Goal: Task Accomplishment & Management: Manage account settings

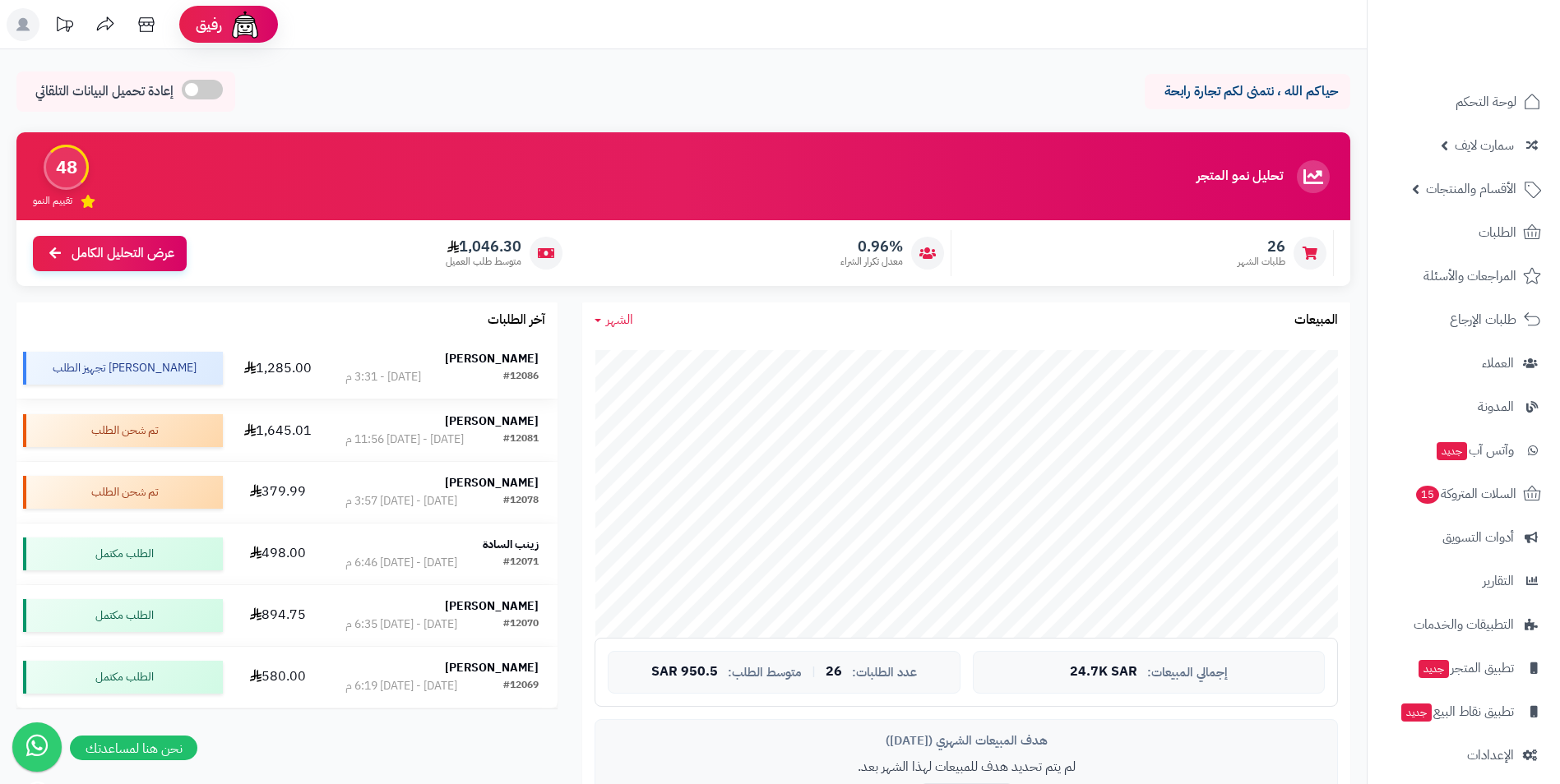
click at [523, 359] on strong "خالد المطيري" at bounding box center [491, 359] width 94 height 17
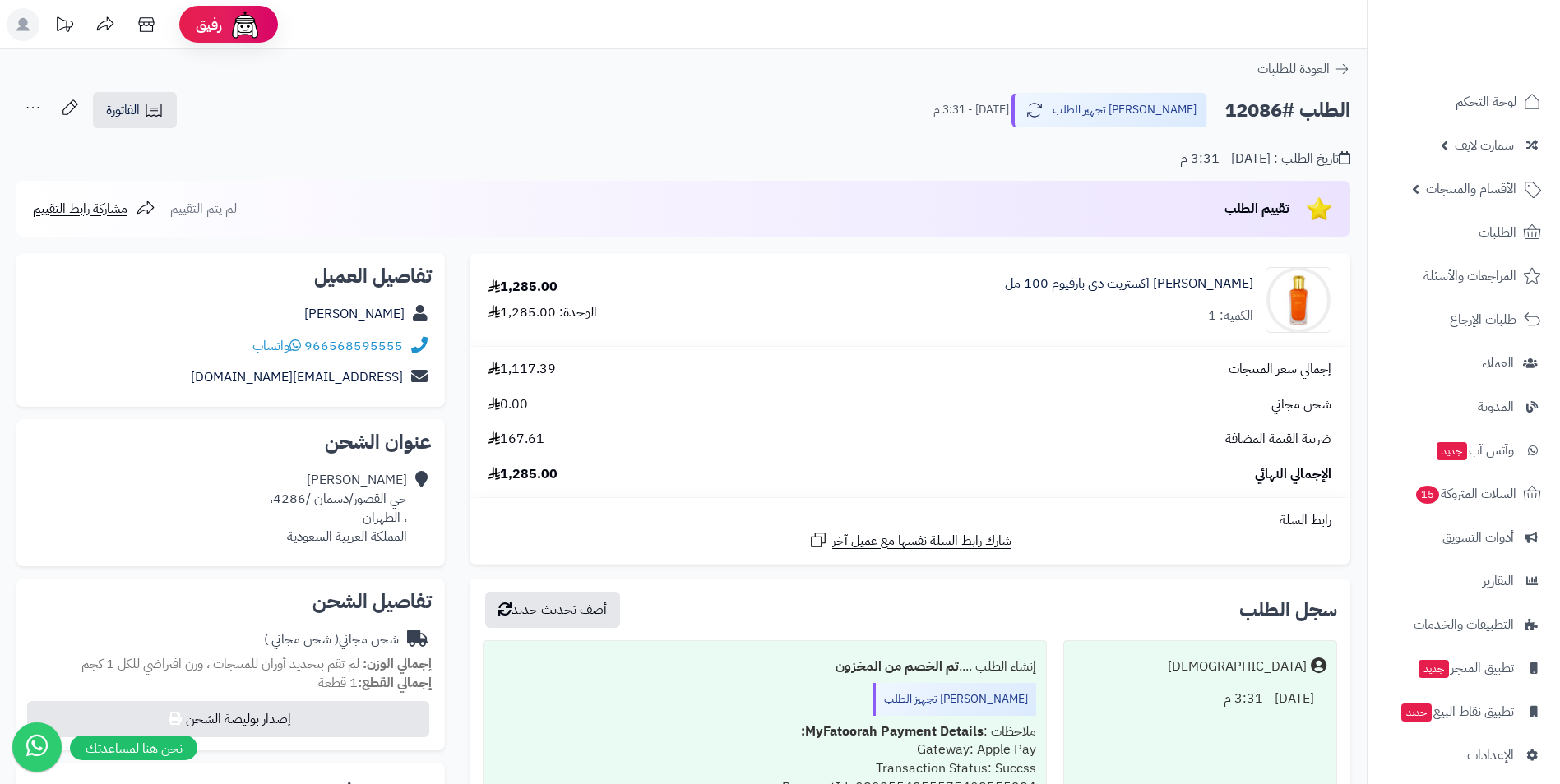
click at [393, 480] on div "خالد المطيري حي القصور/دسمان /4286، ، الظهران المملكة العربية السعودية" at bounding box center [339, 508] width 137 height 74
click at [423, 480] on icon at bounding box center [419, 508] width 16 height 74
click at [387, 544] on div "خالد المطيري حي القصور/دسمان /4286، ، الظهران المملكة العربية السعودية" at bounding box center [339, 508] width 137 height 74
click at [413, 487] on icon at bounding box center [419, 508] width 16 height 74
click at [389, 545] on div "خالد المطيري حي القصور/دسمان /4286، ، الظهران المملكة العربية السعودية" at bounding box center [339, 508] width 137 height 74
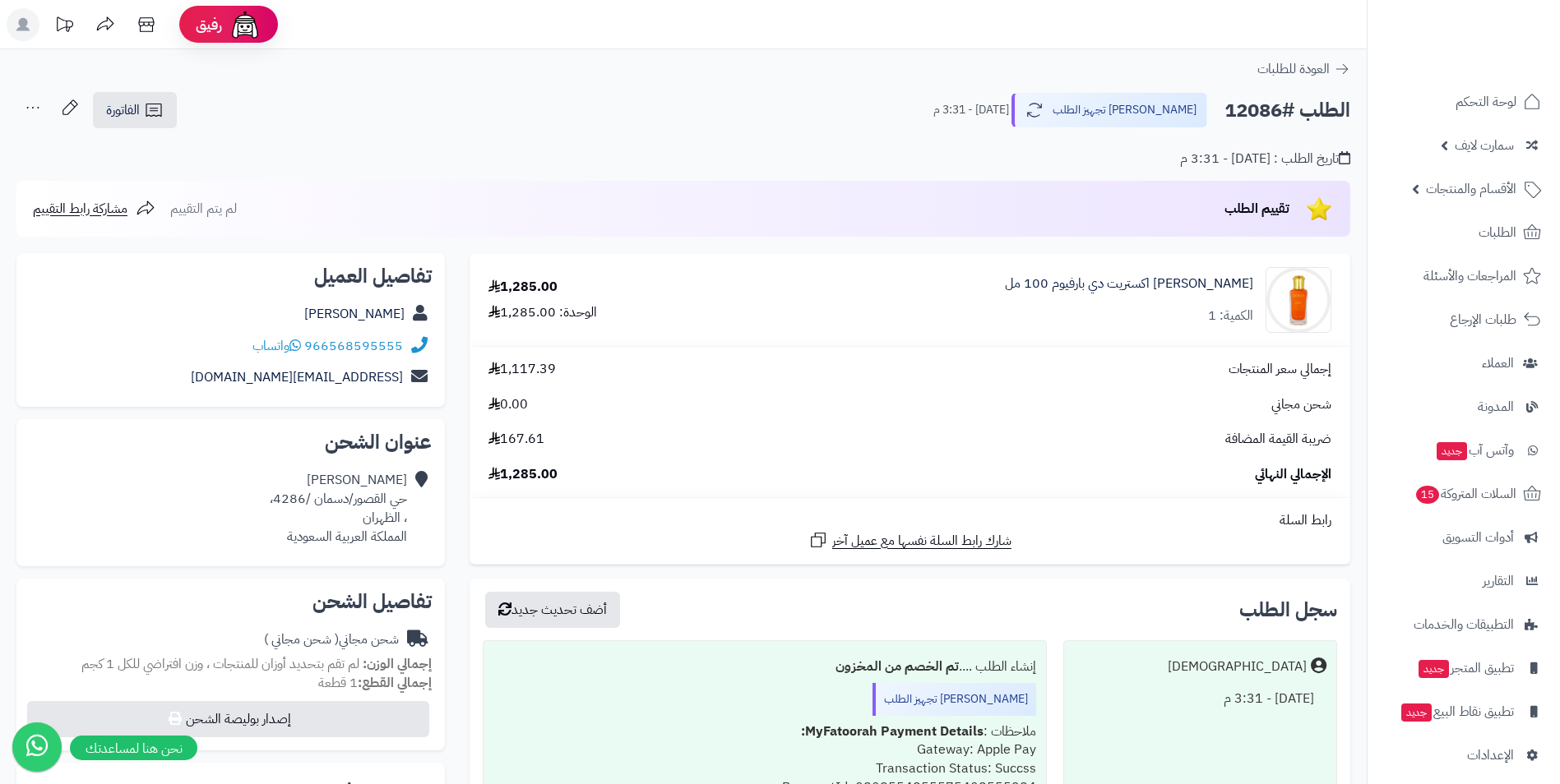
click at [422, 476] on icon at bounding box center [419, 508] width 16 height 74
click at [423, 483] on icon at bounding box center [419, 508] width 16 height 74
click at [414, 494] on icon at bounding box center [419, 508] width 16 height 74
click at [387, 557] on div "عنوان الشحن خالد المطيري حي القصور/دسمان /4286، ، الظهران المملكة العربية السعو…" at bounding box center [230, 492] width 428 height 146
click at [398, 544] on div "خالد المطيري حي القصور/دسمان /4286، ، الظهران المملكة العربية السعودية" at bounding box center [339, 508] width 137 height 74
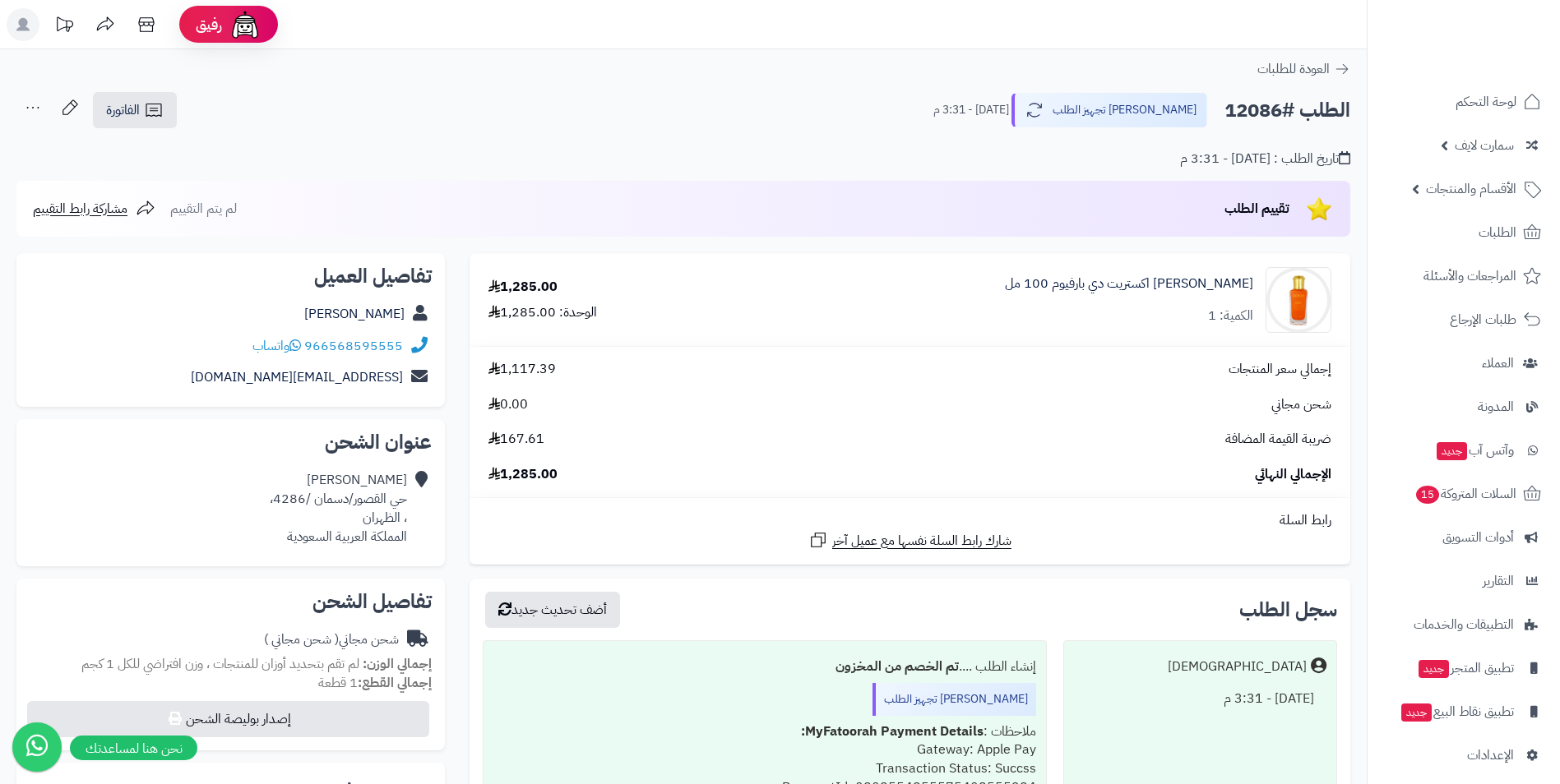
click at [404, 527] on div "خالد المطيري حي القصور/دسمان /4286، ، الظهران المملكة العربية السعودية" at bounding box center [339, 508] width 137 height 74
click at [402, 522] on div "خالد المطيري حي القصور/دسمان /4286، ، الظهران المملكة العربية السعودية" at bounding box center [339, 508] width 137 height 74
click at [399, 534] on div "خالد المطيري حي القصور/دسمان /4286، ، الظهران المملكة العربية السعودية" at bounding box center [339, 508] width 137 height 74
click at [396, 543] on div "خالد المطيري حي القصور/دسمان /4286، ، الظهران المملكة العربية السعودية" at bounding box center [339, 508] width 137 height 74
click at [434, 464] on div "عنوان الشحن خالد المطيري حي القصور/دسمان /4286، ، الظهران المملكة العربية السعو…" at bounding box center [230, 492] width 428 height 146
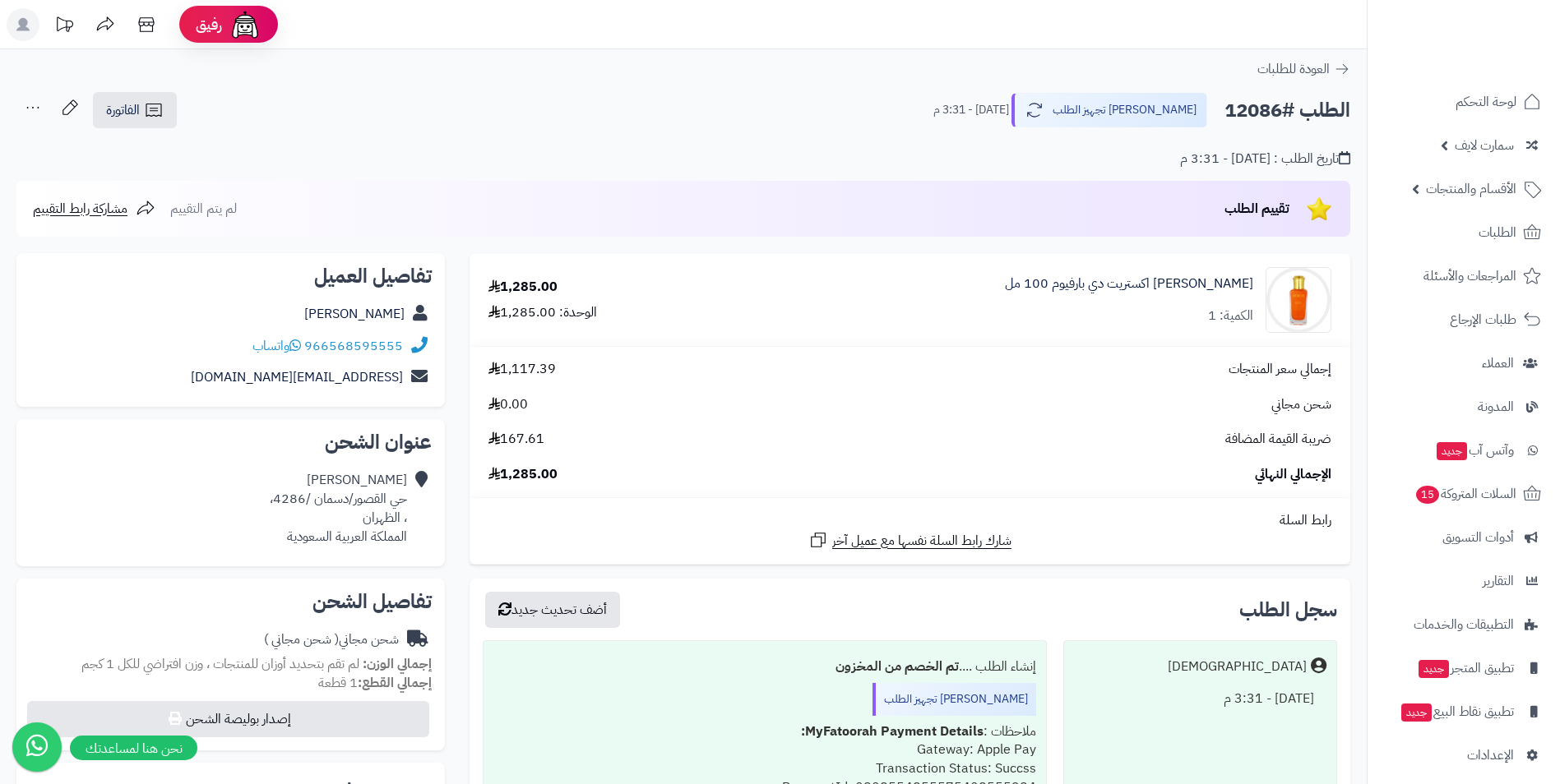
click at [420, 471] on icon at bounding box center [419, 508] width 16 height 74
click at [416, 466] on div "خالد المطيري حي القصور/دسمان /4286، ، الظهران المملكة العربية السعودية" at bounding box center [230, 508] width 402 height 88
click at [416, 469] on div "خالد المطيري حي القصور/دسمان /4286، ، الظهران المملكة العربية السعودية" at bounding box center [230, 508] width 402 height 88
click at [417, 469] on div "خالد المطيري حي القصور/دسمان /4286، ، الظهران المملكة العربية السعودية" at bounding box center [230, 508] width 402 height 88
click at [423, 468] on div "خالد المطيري حي القصور/دسمان /4286، ، الظهران المملكة العربية السعودية" at bounding box center [230, 508] width 402 height 88
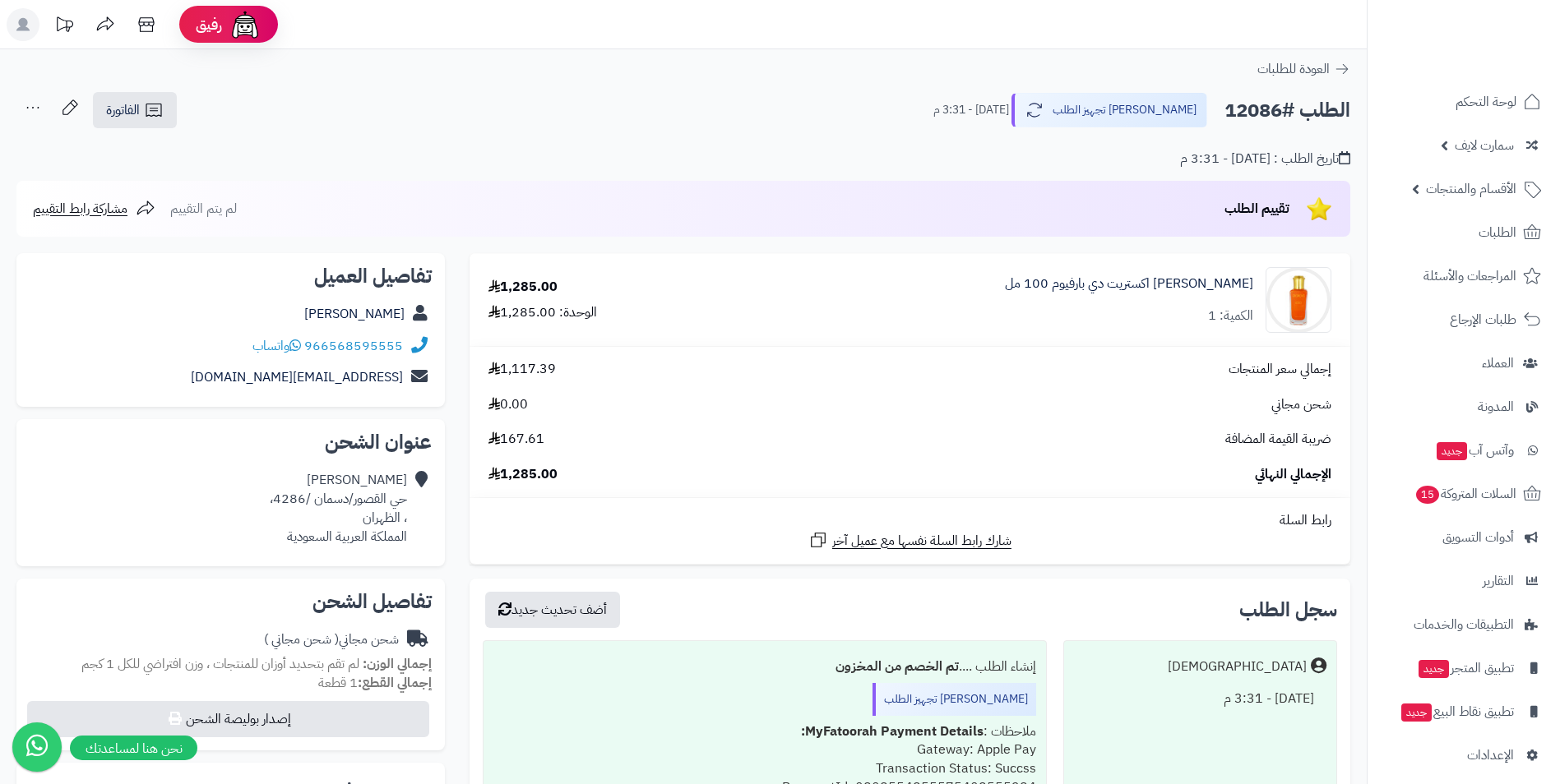
click at [424, 464] on div "خالد المطيري حي القصور/دسمان /4286، ، الظهران المملكة العربية السعودية" at bounding box center [230, 508] width 402 height 88
click at [419, 472] on icon at bounding box center [419, 508] width 16 height 74
click at [426, 492] on icon at bounding box center [419, 508] width 16 height 74
click at [413, 513] on icon at bounding box center [419, 508] width 16 height 74
click at [396, 531] on div "خالد المطيري حي القصور/دسمان /4286، ، الظهران المملكة العربية السعودية" at bounding box center [339, 508] width 137 height 74
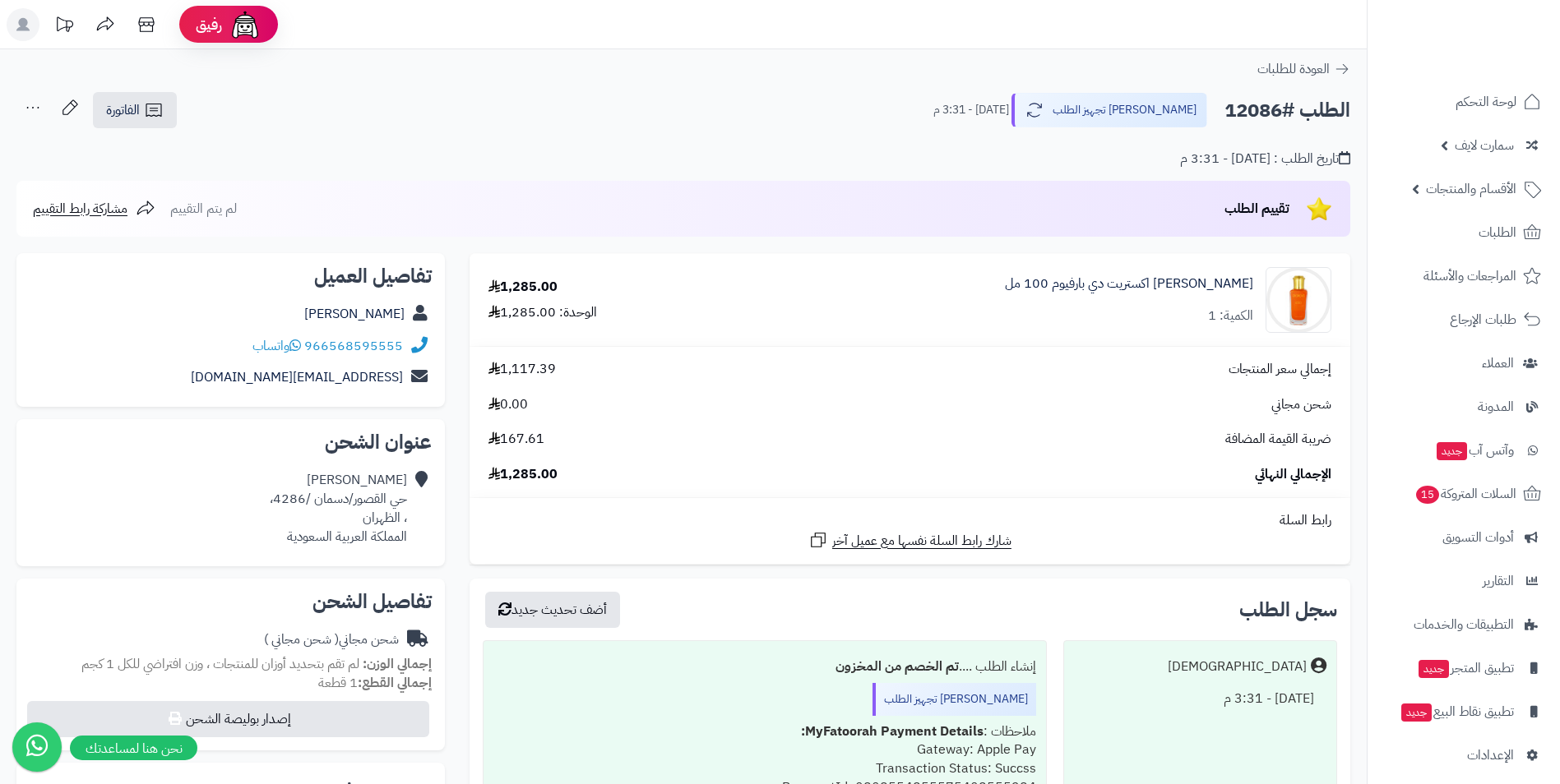
click at [387, 536] on div "خالد المطيري حي القصور/دسمان /4286، ، الظهران المملكة العربية السعودية" at bounding box center [339, 508] width 137 height 74
click at [373, 535] on div "خالد المطيري حي القصور/دسمان /4286، ، الظهران المملكة العربية السعودية" at bounding box center [339, 508] width 137 height 74
click at [365, 519] on div "خالد المطيري حي القصور/دسمان /4286، ، الظهران المملكة العربية السعودية" at bounding box center [339, 508] width 137 height 74
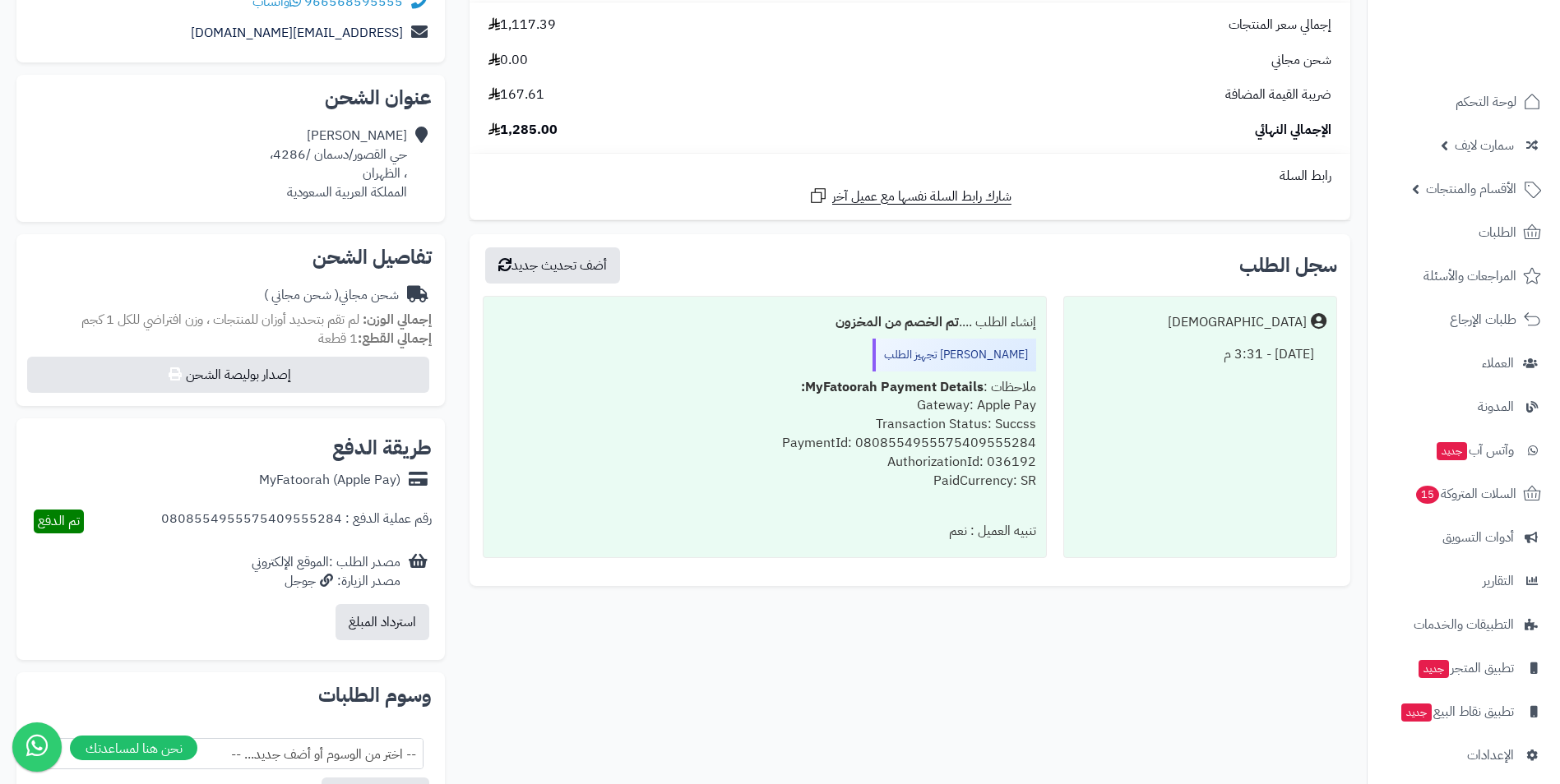
scroll to position [493, 0]
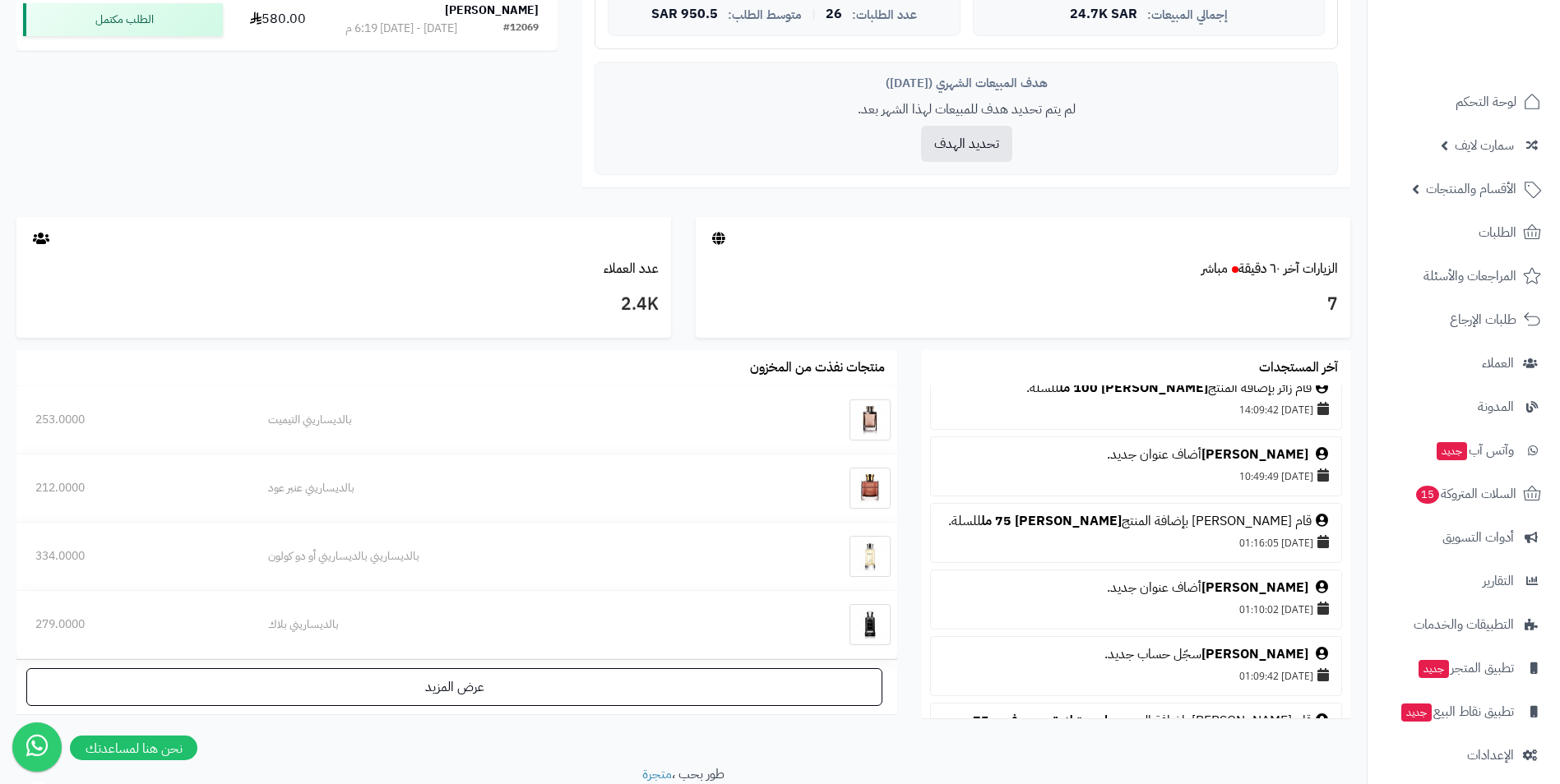
scroll to position [329, 0]
